Goal: Navigation & Orientation: Go to known website

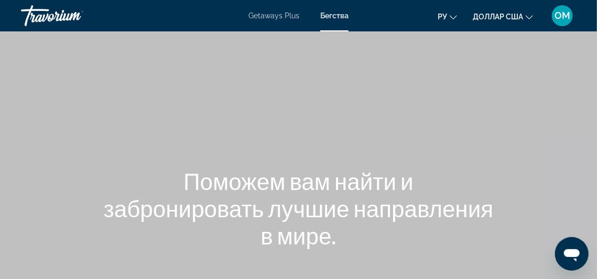
click at [288, 16] on font "Getaways Plus" at bounding box center [273, 16] width 51 height 8
click at [62, 14] on div "Травориум" at bounding box center [73, 15] width 105 height 27
click at [43, 10] on div "Травориум" at bounding box center [73, 15] width 105 height 27
click at [563, 14] on font "ОМ" at bounding box center [562, 15] width 16 height 11
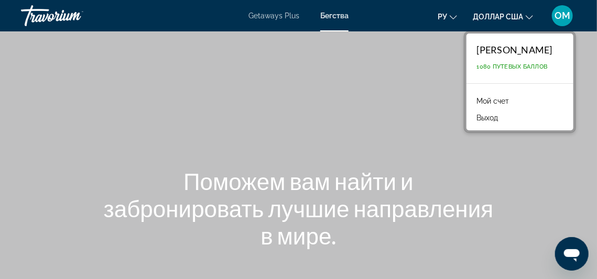
click at [52, 14] on div "Травориум" at bounding box center [73, 15] width 105 height 27
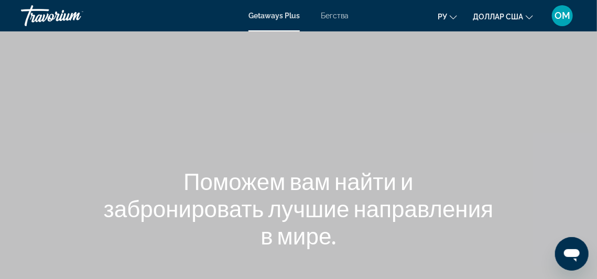
click at [564, 17] on font "ОМ" at bounding box center [562, 15] width 16 height 11
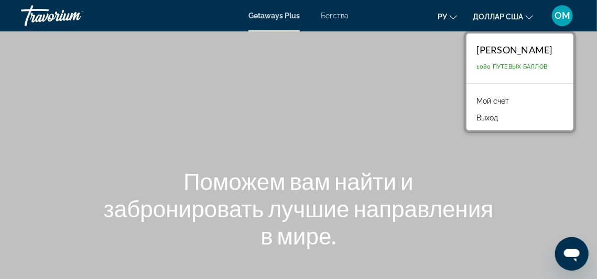
click at [529, 46] on font "[PERSON_NAME]" at bounding box center [514, 50] width 75 height 12
click at [336, 16] on font "Бегства" at bounding box center [335, 16] width 28 height 8
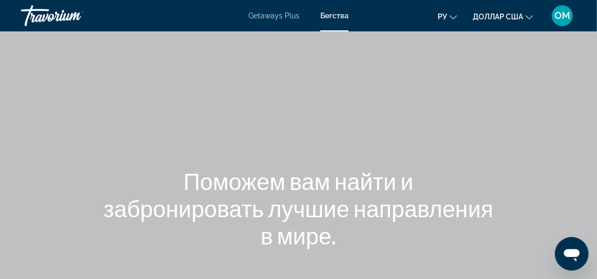
click at [52, 16] on div "Травориум" at bounding box center [73, 15] width 105 height 27
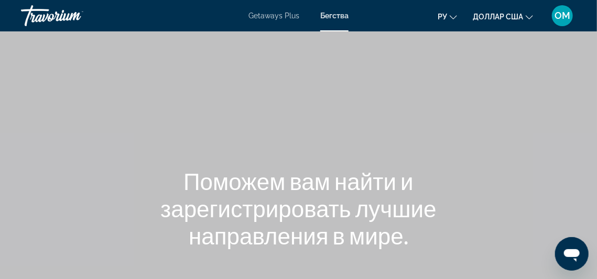
click at [566, 16] on font "ОМ" at bounding box center [562, 15] width 16 height 11
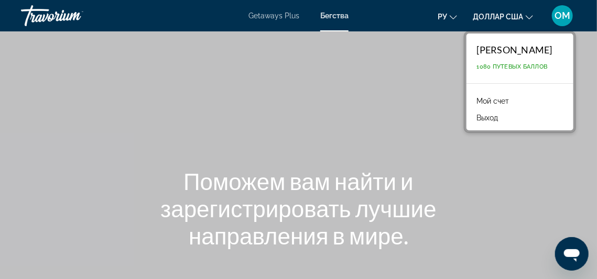
click at [489, 118] on font "Выход" at bounding box center [487, 118] width 21 height 8
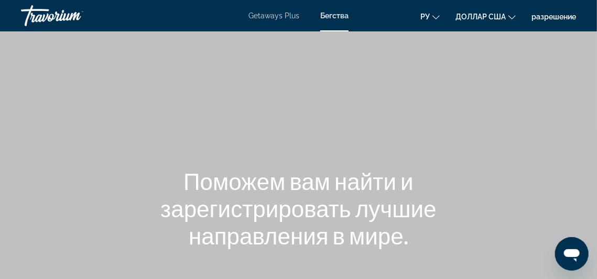
drag, startPoint x: 562, startPoint y: 14, endPoint x: 561, endPoint y: 21, distance: 7.5
click at [562, 14] on font "разрешение" at bounding box center [553, 17] width 45 height 8
click at [141, 90] on div "Основное содержание" at bounding box center [298, 157] width 597 height 314
click at [47, 8] on div "Травориум" at bounding box center [73, 15] width 105 height 27
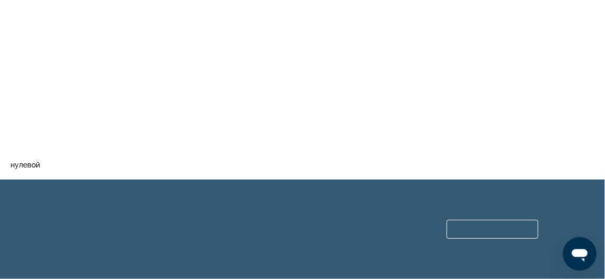
drag, startPoint x: 248, startPoint y: 135, endPoint x: 243, endPoint y: 126, distance: 9.6
click at [247, 132] on div "нулевой" at bounding box center [302, 90] width 605 height 180
drag, startPoint x: 183, startPoint y: 214, endPoint x: 27, endPoint y: 190, distance: 158.6
click at [178, 210] on div at bounding box center [302, 230] width 492 height 100
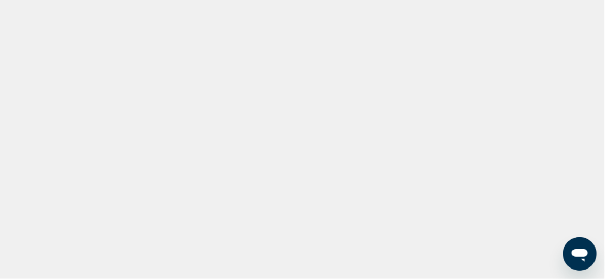
click at [374, 184] on div at bounding box center [302, 139] width 605 height 279
